Goal: Task Accomplishment & Management: Complete application form

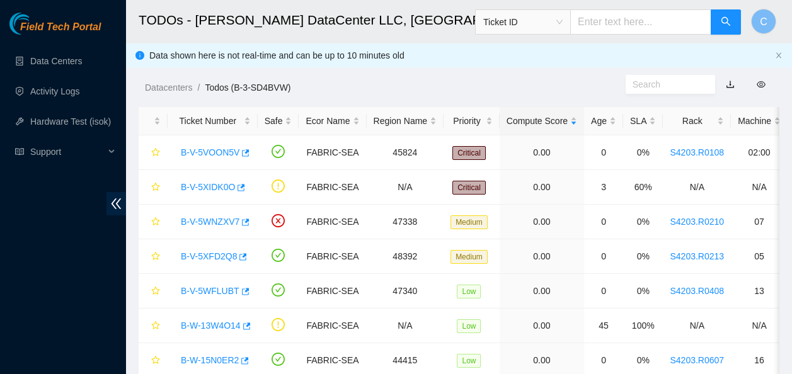
scroll to position [411, 0]
click at [219, 187] on link "B-V-5XIDK0O" at bounding box center [208, 187] width 54 height 10
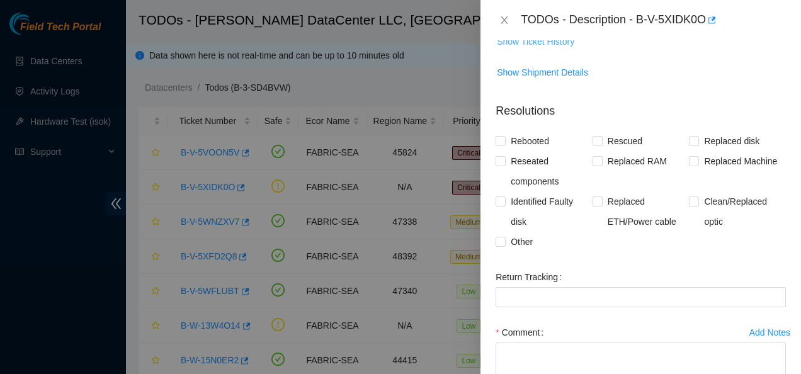
scroll to position [329, 0]
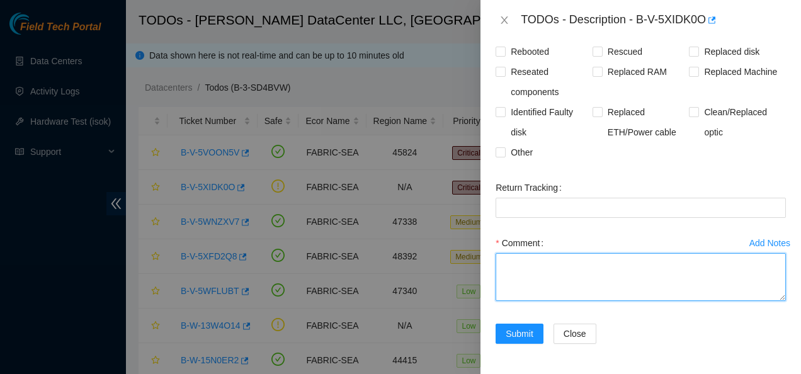
click at [514, 285] on textarea "Comment" at bounding box center [641, 277] width 290 height 48
paste textarea "rack_number = S4203.R0215 machine_number = 0.06:r03.leaf107.sea01.fab product_n…"
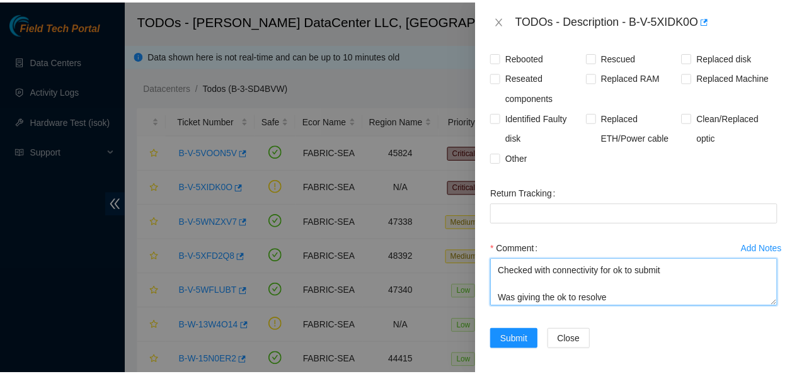
scroll to position [277, 0]
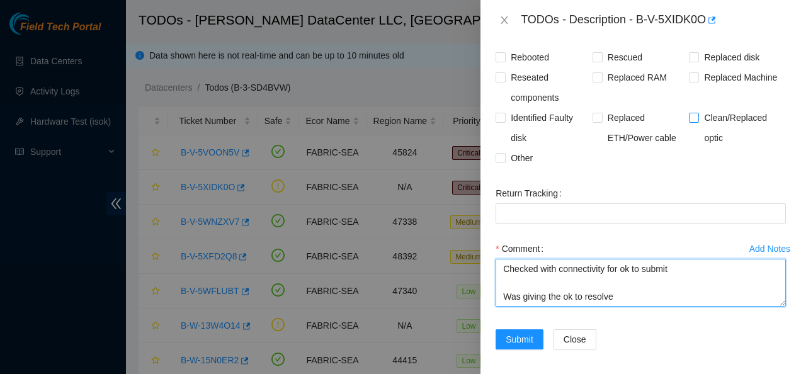
type textarea "rack_number = S4203.R0215 machine_number = 0.06:r03.leaf107.sea01.fab product_n…"
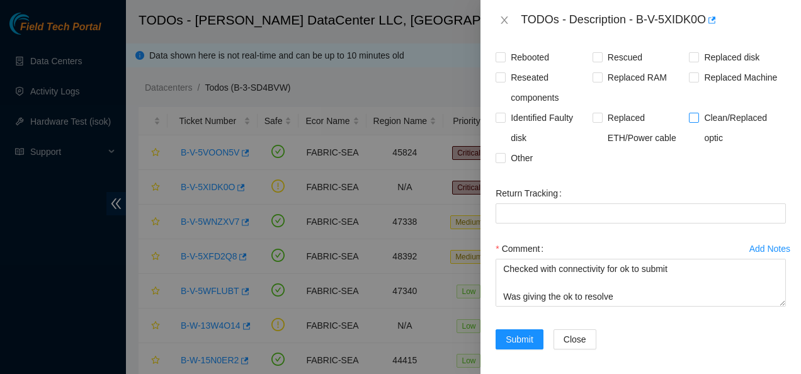
click at [690, 119] on input "Clean/Replaced optic" at bounding box center [693, 117] width 9 height 9
checkbox input "true"
click at [522, 343] on span "Submit" at bounding box center [520, 340] width 28 height 14
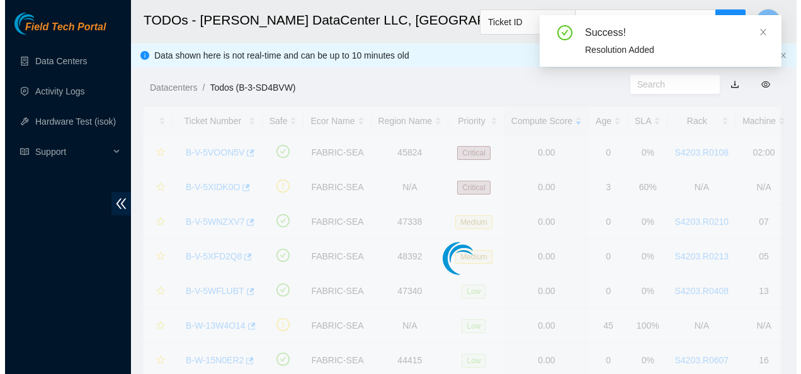
scroll to position [405, 0]
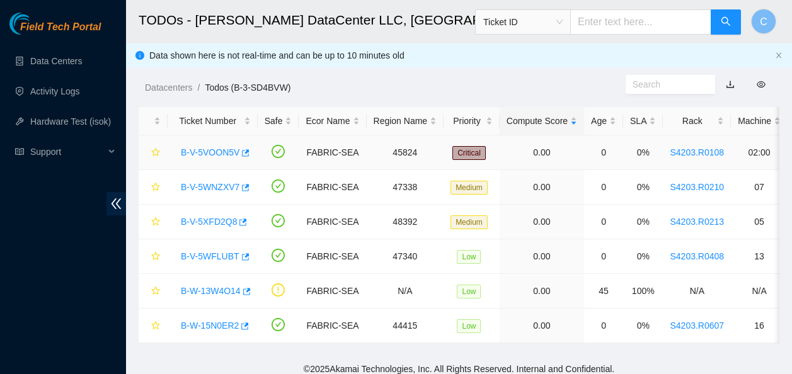
click at [207, 151] on link "B-V-5VOON5V" at bounding box center [210, 152] width 59 height 10
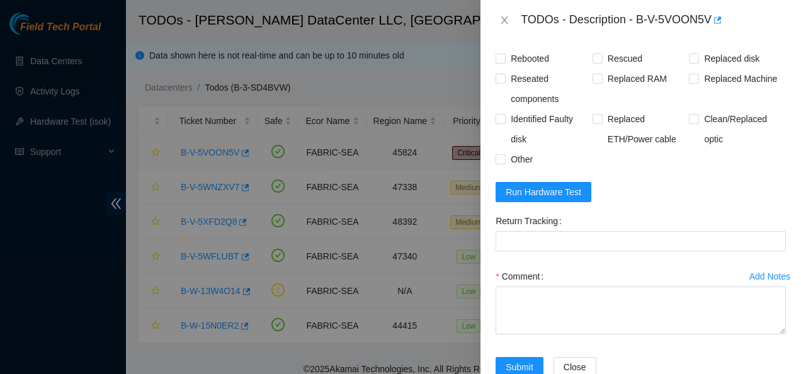
scroll to position [1129, 0]
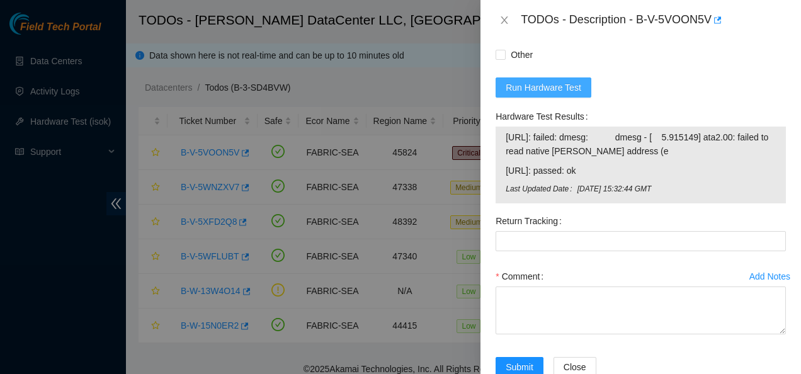
click at [537, 81] on span "Run Hardware Test" at bounding box center [544, 88] width 76 height 14
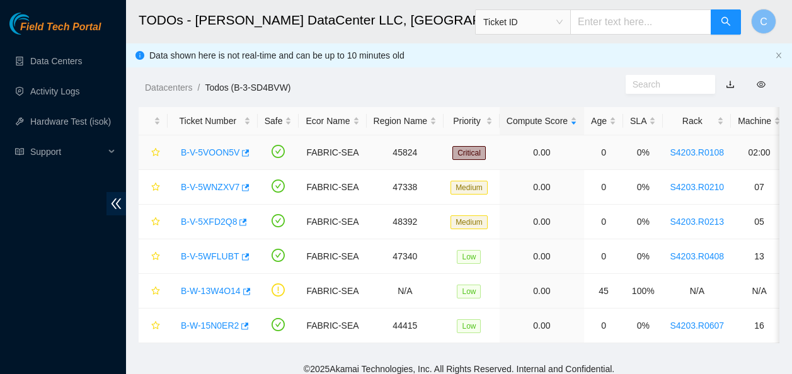
click at [214, 145] on div "B-V-5VOON5V" at bounding box center [212, 152] width 76 height 20
click at [214, 153] on link "B-V-5VOON5V" at bounding box center [210, 152] width 59 height 10
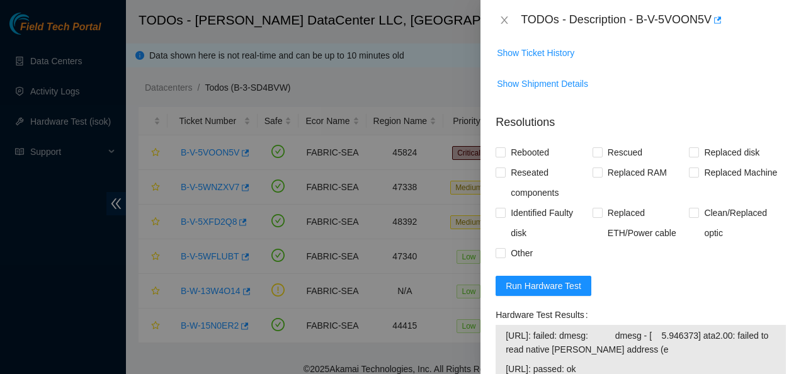
scroll to position [930, 0]
click at [561, 280] on span "Run Hardware Test" at bounding box center [544, 287] width 76 height 14
